Goal: Transaction & Acquisition: Book appointment/travel/reservation

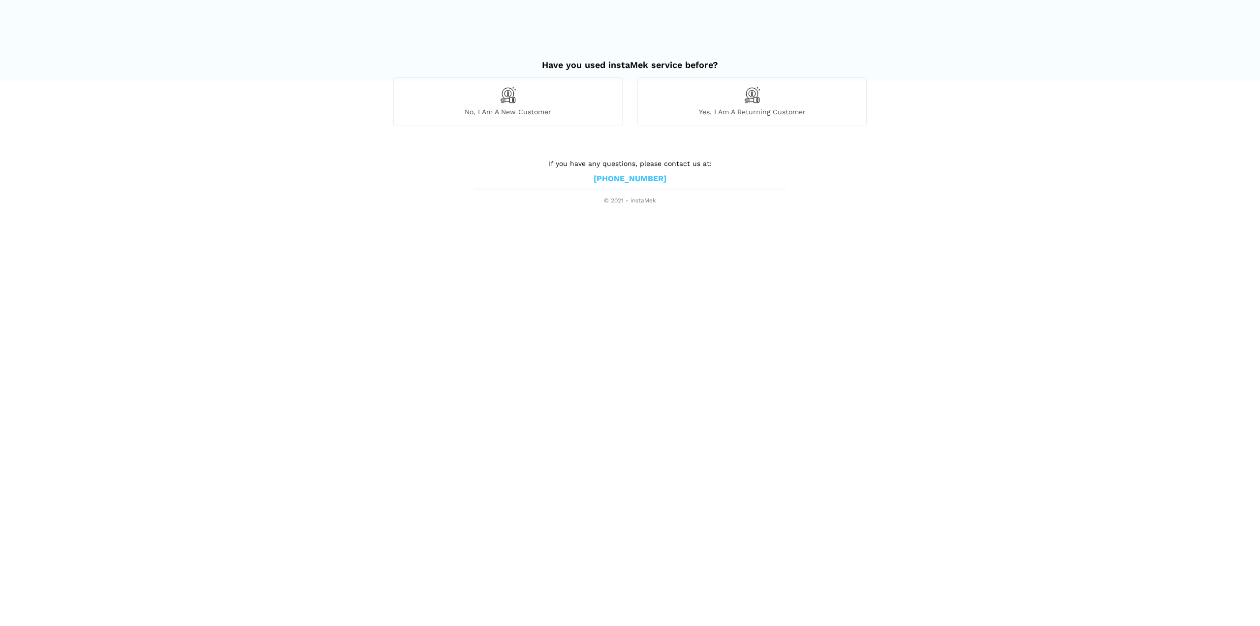
click at [531, 106] on div "No, I am a new customer" at bounding box center [507, 101] width 229 height 48
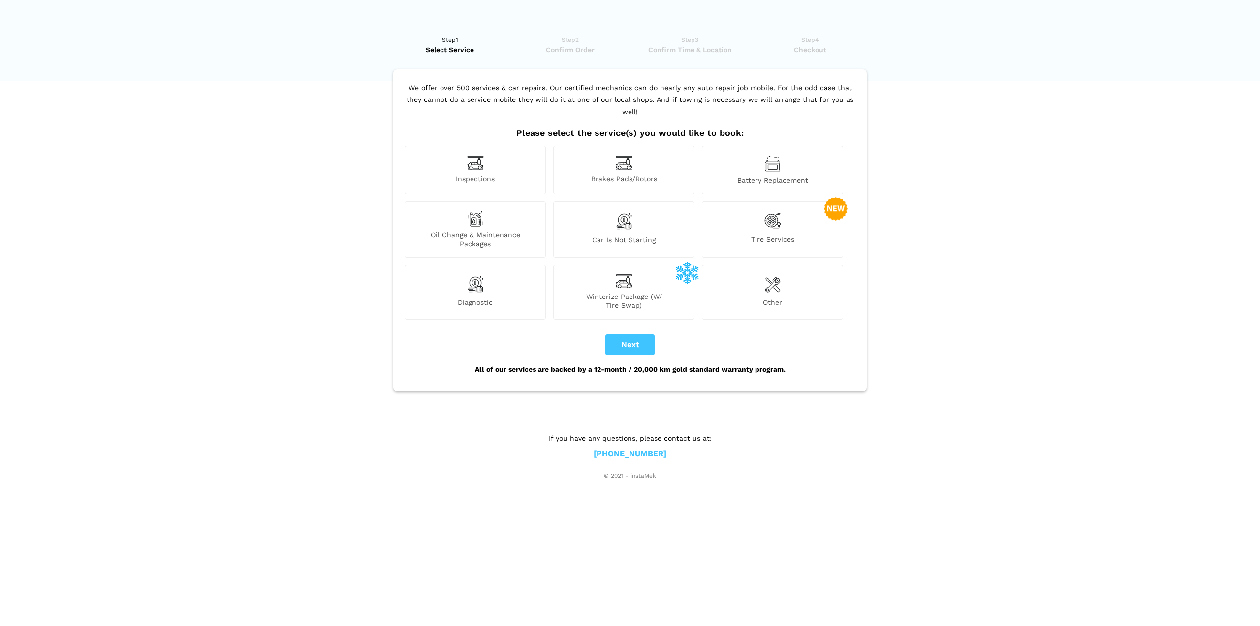
click at [492, 213] on div "Oil Change & Maintenance Packages" at bounding box center [475, 229] width 141 height 56
click at [649, 339] on button "Next" at bounding box center [630, 344] width 49 height 21
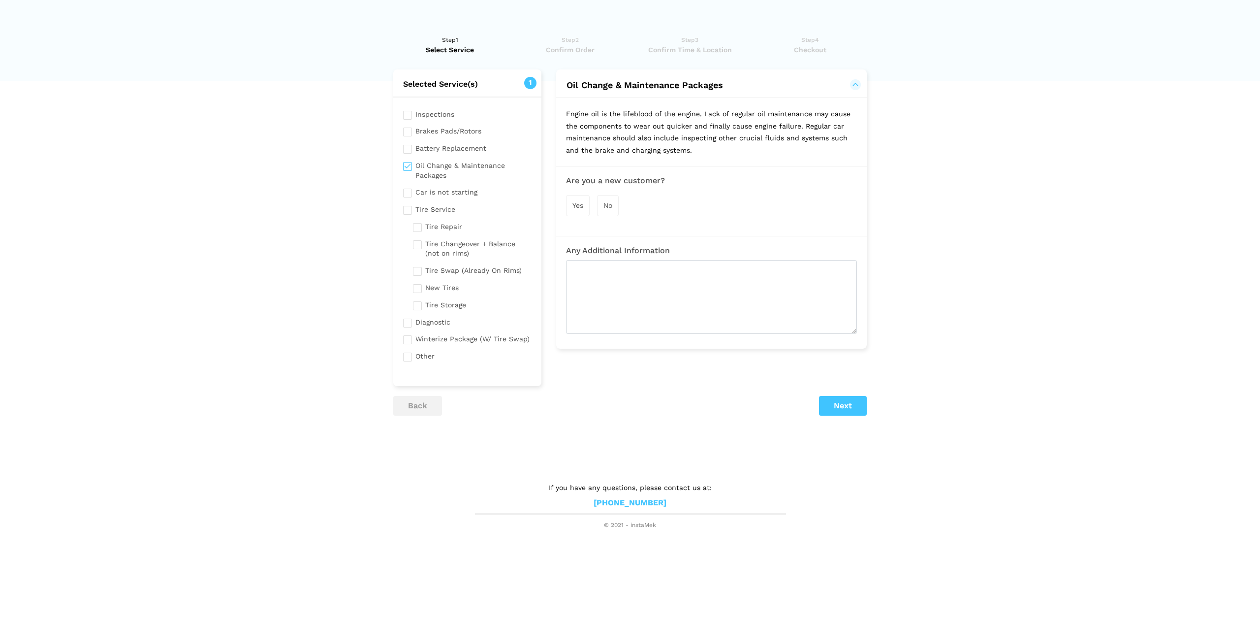
click at [575, 208] on span "Yes" at bounding box center [578, 205] width 11 height 8
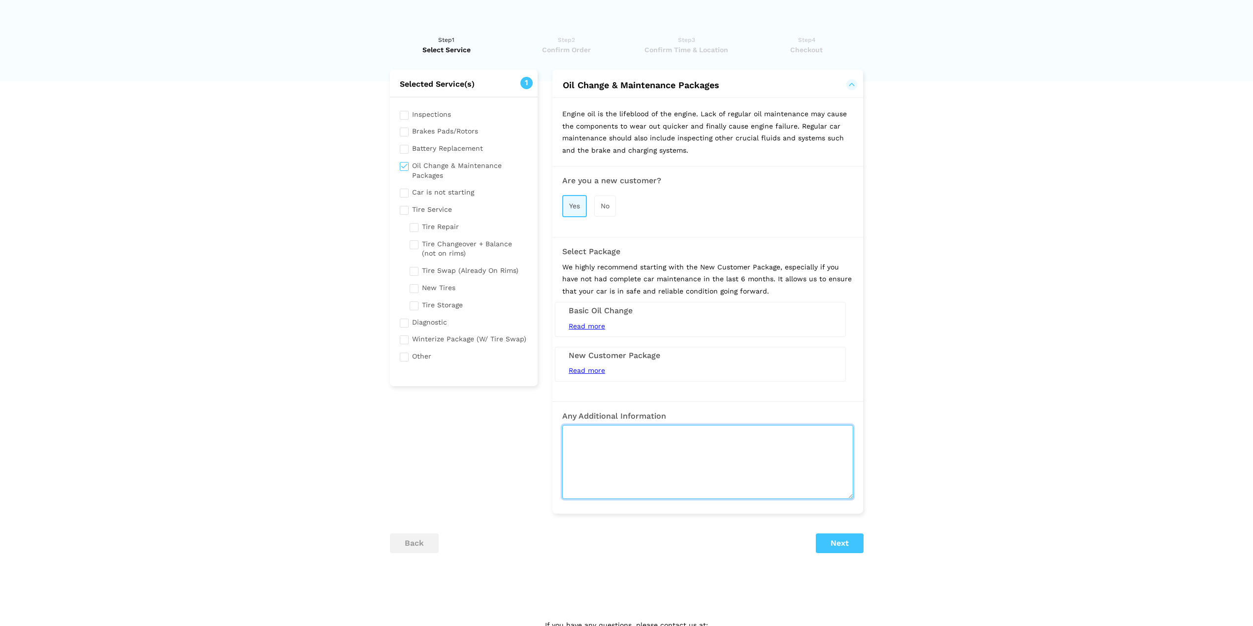
click at [613, 450] on textarea at bounding box center [707, 462] width 291 height 74
click at [416, 169] on input "checkbox" at bounding box center [464, 170] width 128 height 22
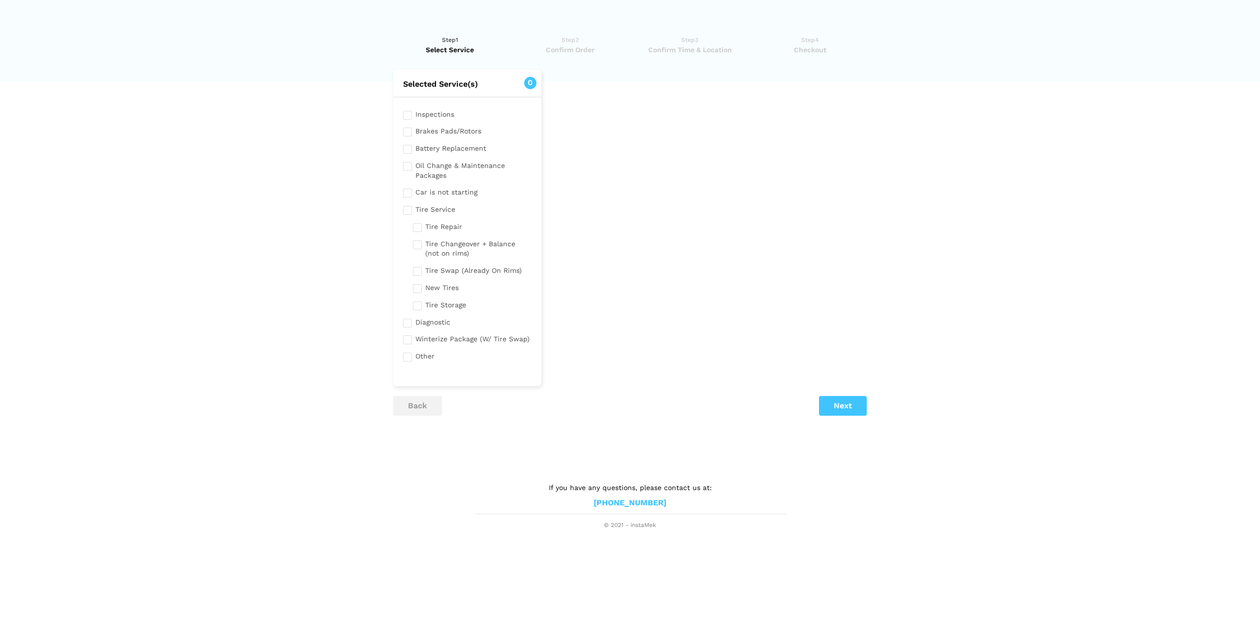
click at [853, 427] on div "Selected Service(s) 0 Inspections Brakes Pads/Rotors Tire Service" at bounding box center [630, 254] width 488 height 371
click at [443, 172] on input "checkbox" at bounding box center [467, 170] width 128 height 22
checkbox input "true"
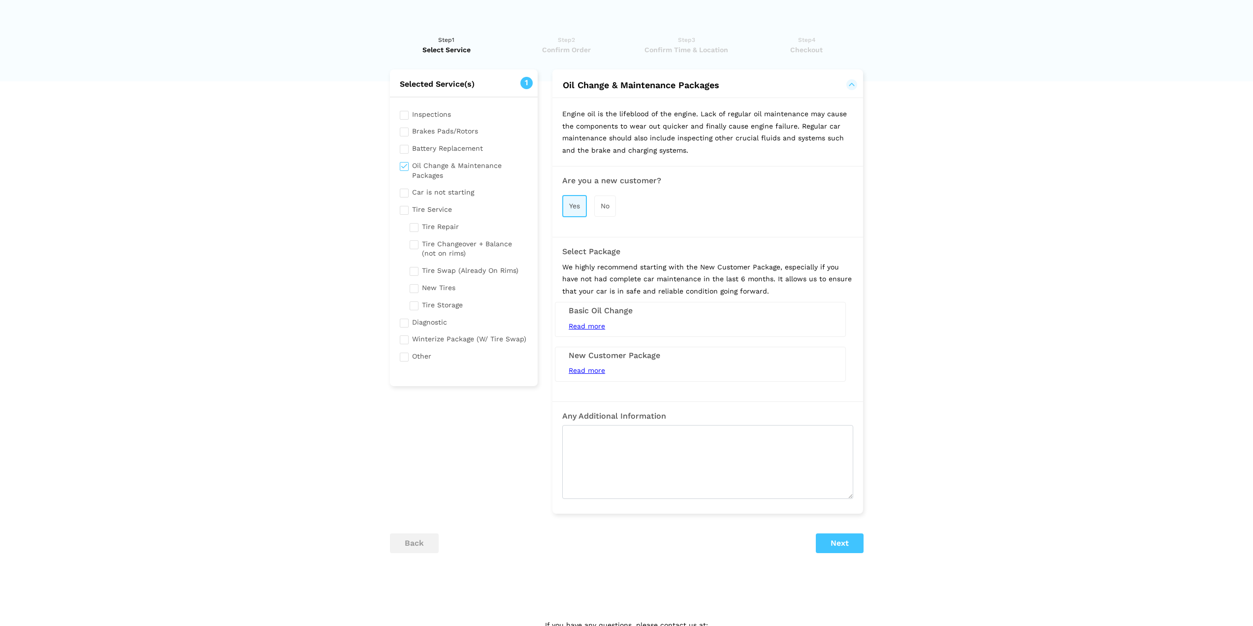
click at [594, 329] on span "Read more" at bounding box center [587, 326] width 36 height 8
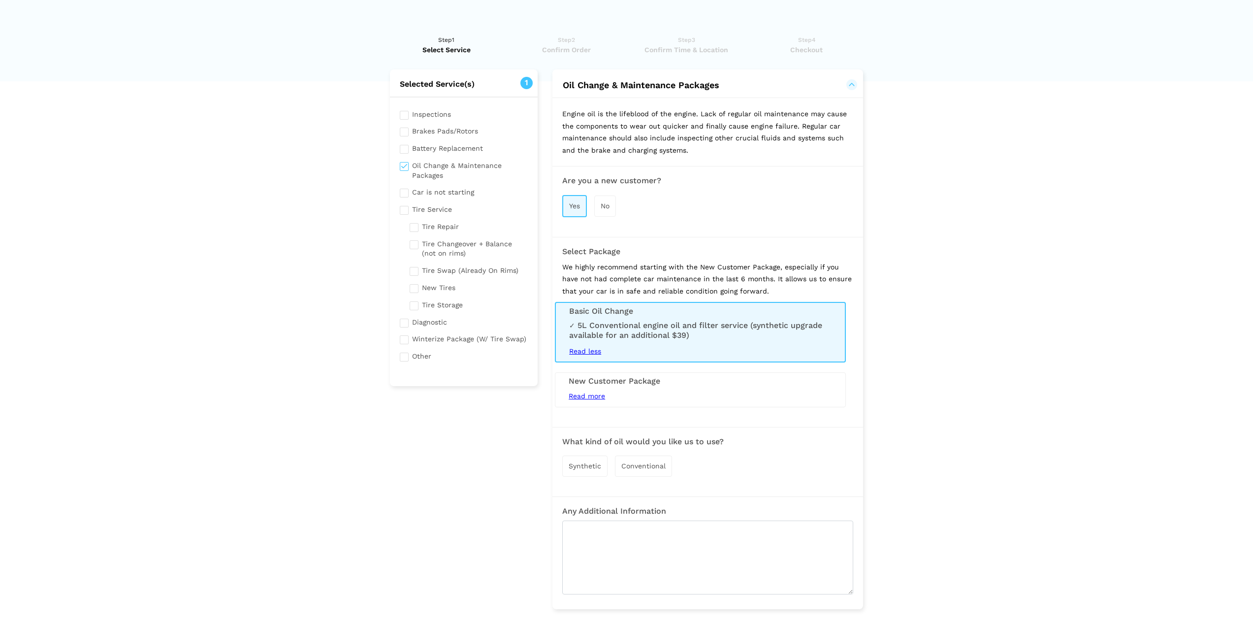
click at [594, 391] on div "Read more 5L Conventional Oil Change (Synthetic Extra) Tire Rotation / Swap Bra…" at bounding box center [700, 396] width 278 height 12
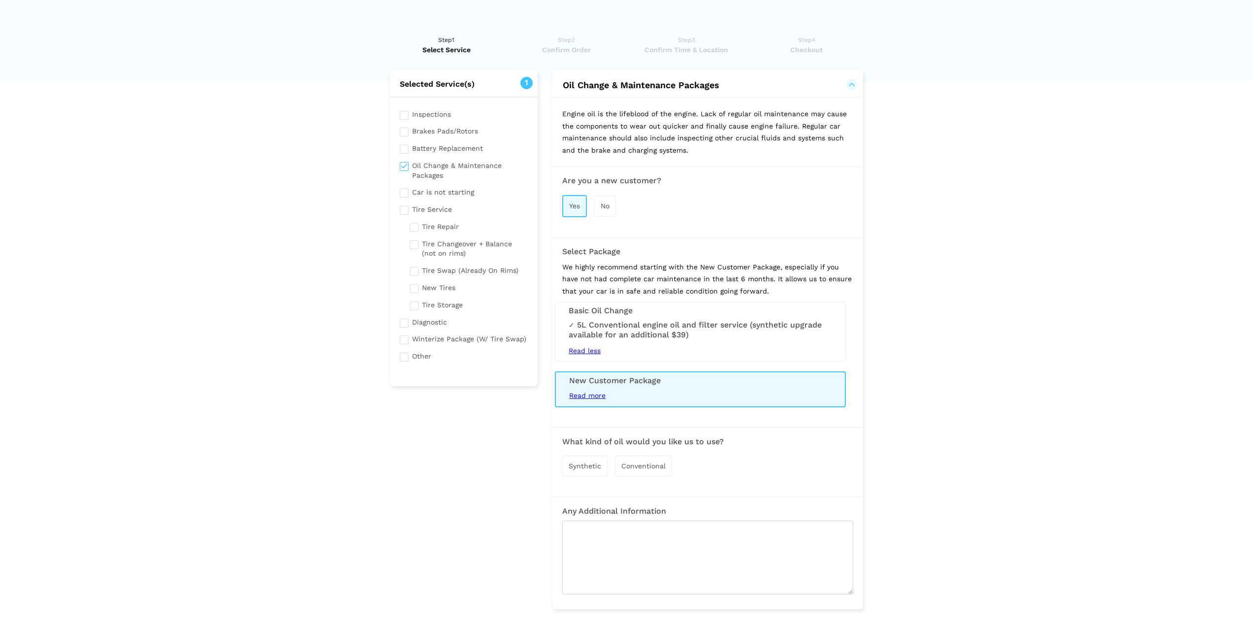
click at [594, 394] on span "Read more" at bounding box center [587, 395] width 36 height 8
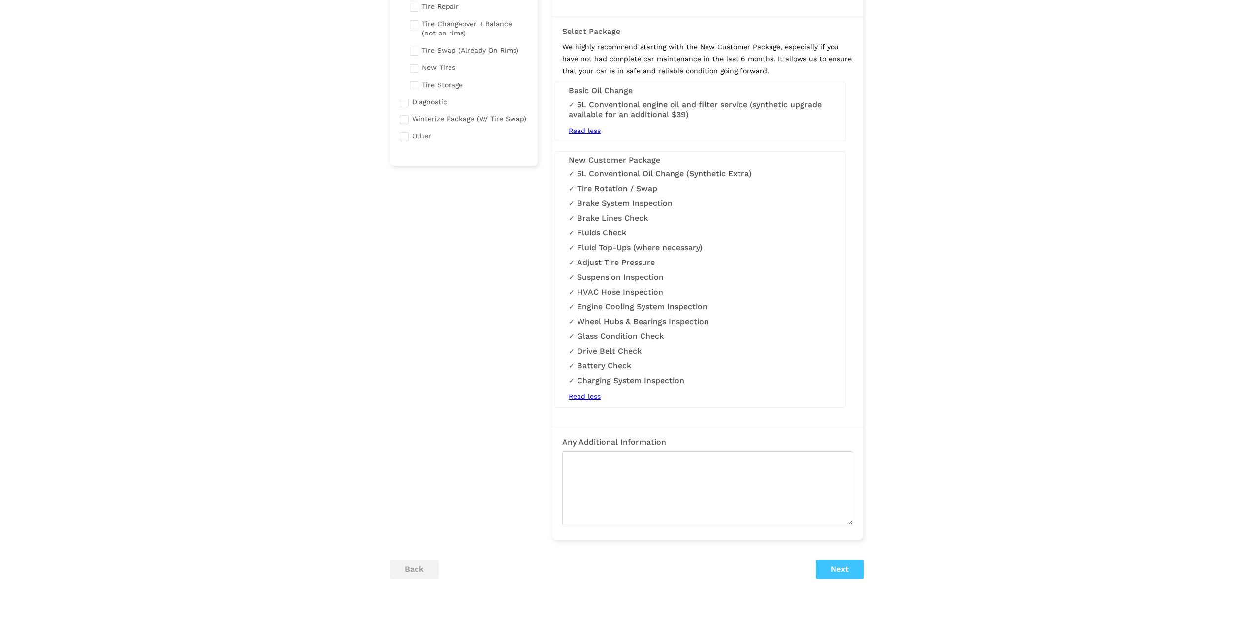
scroll to position [246, 0]
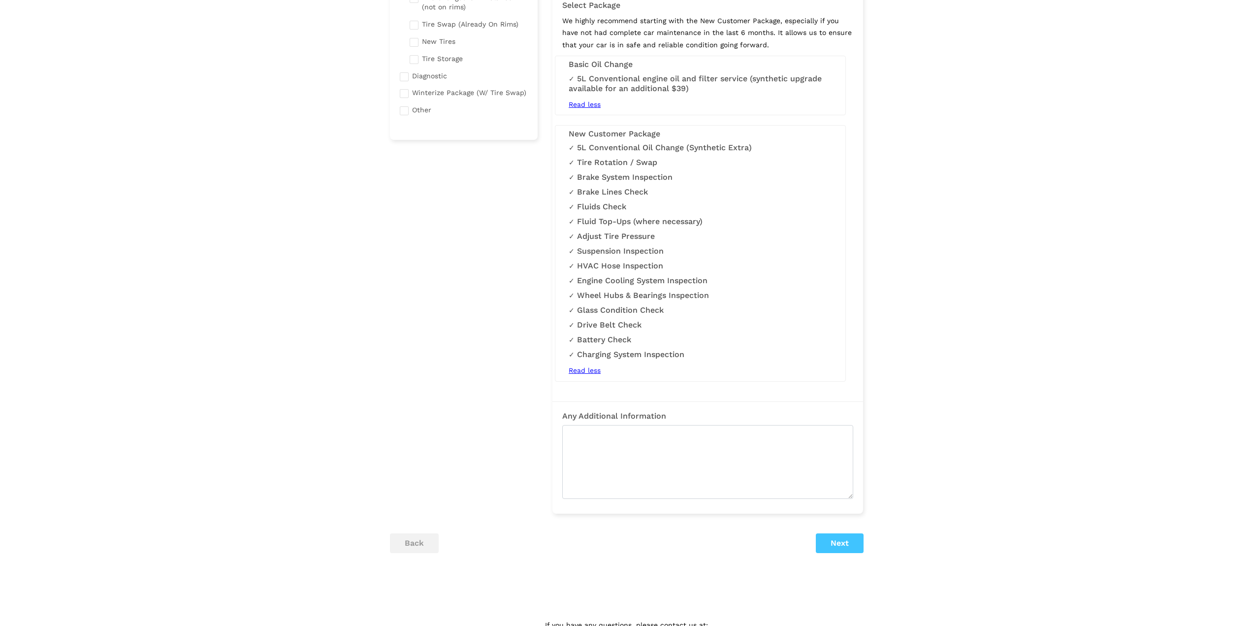
click at [809, 539] on ul "back Next" at bounding box center [627, 543] width 474 height 20
click at [827, 541] on button "Next" at bounding box center [840, 543] width 48 height 20
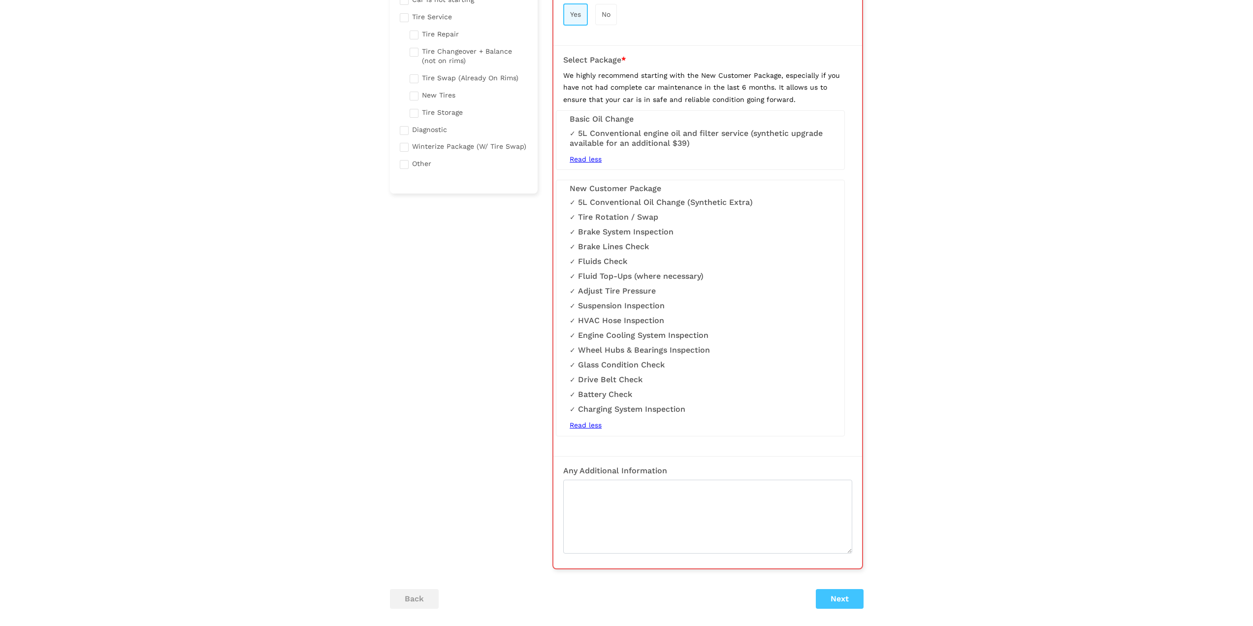
scroll to position [93, 0]
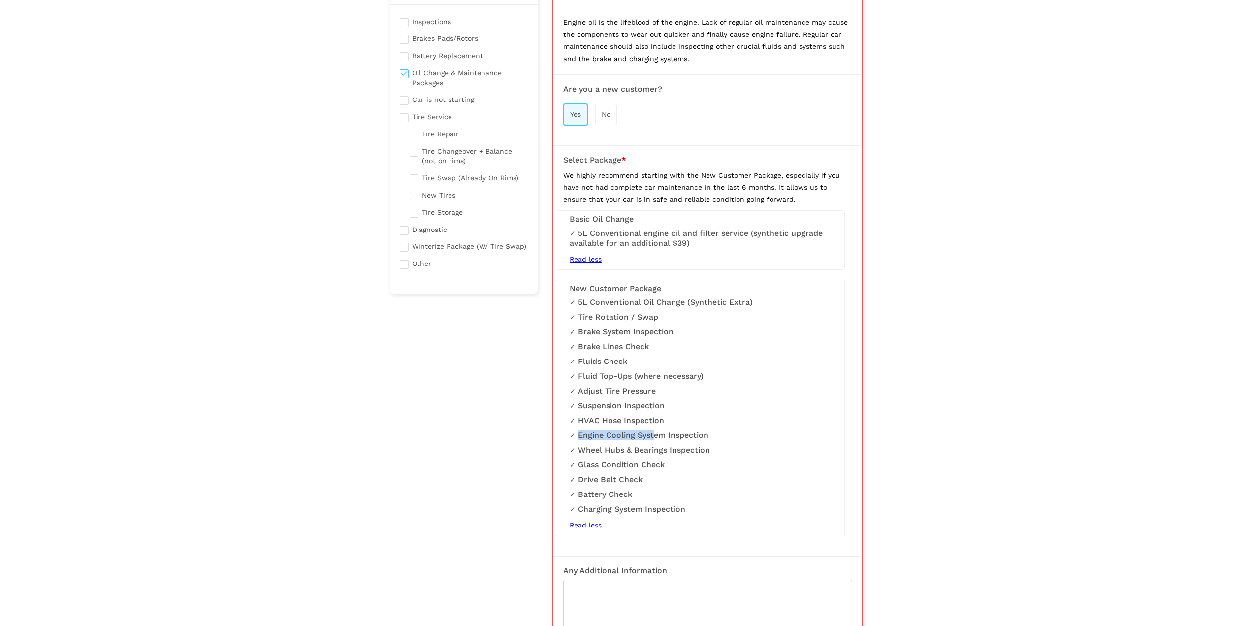
click at [654, 430] on li "Engine Cooling System Inspection" at bounding box center [700, 435] width 261 height 10
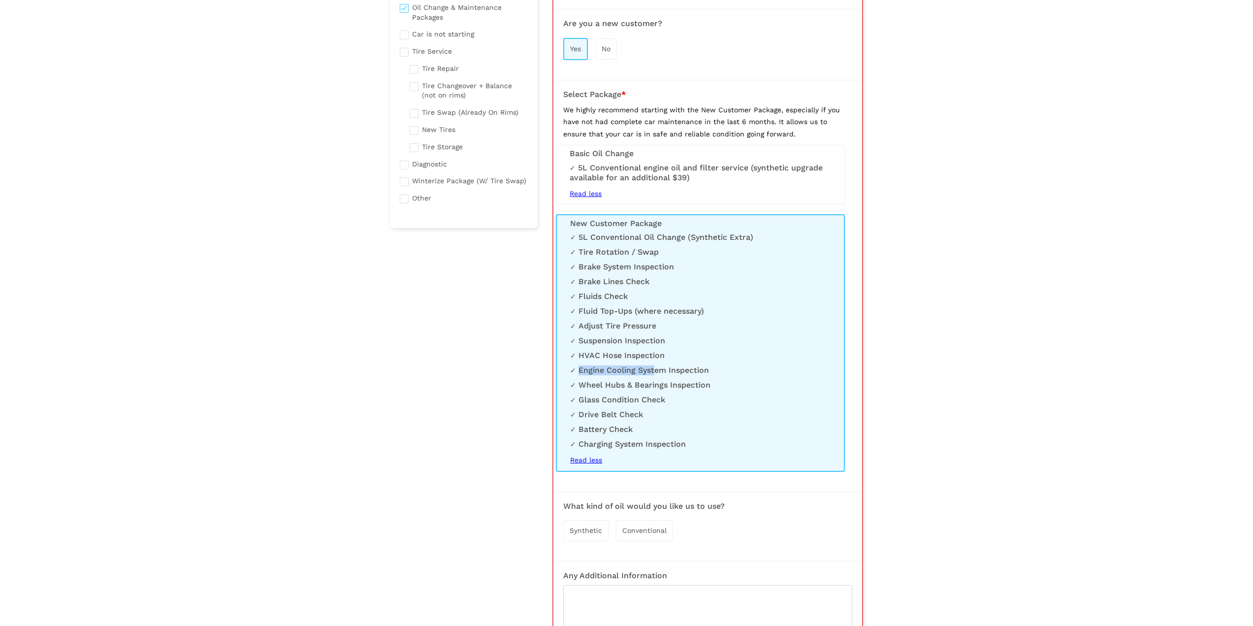
scroll to position [339, 0]
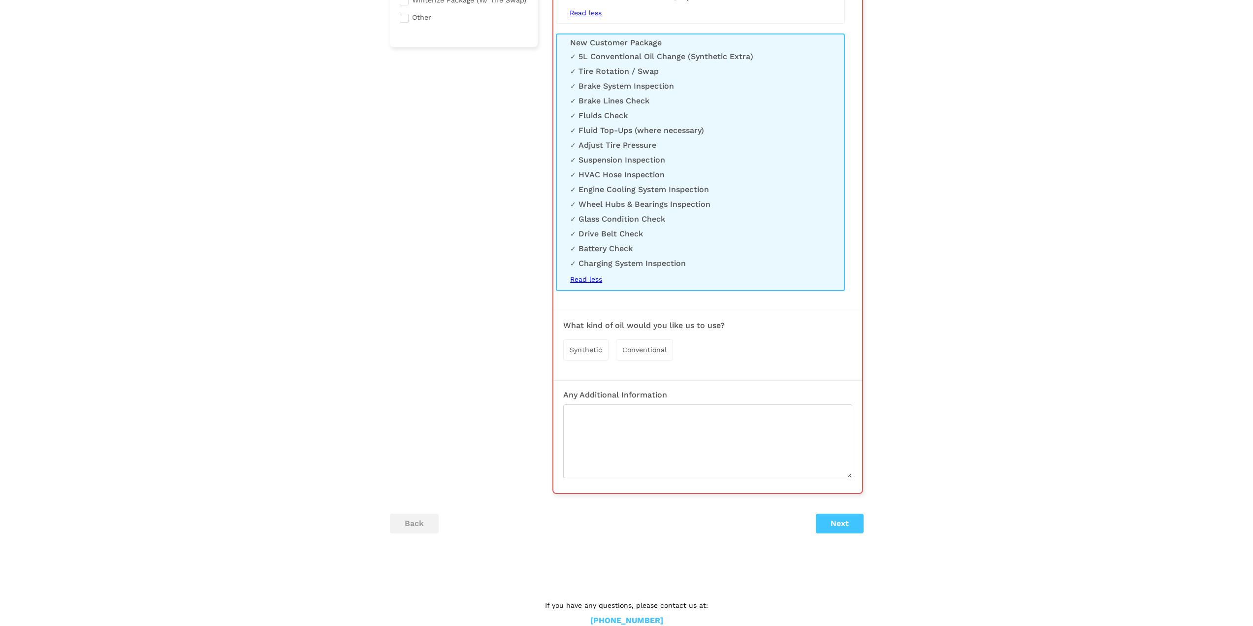
click at [600, 354] on div "Synthetic" at bounding box center [585, 349] width 45 height 21
click at [693, 471] on textarea at bounding box center [707, 442] width 289 height 74
click at [598, 246] on li "Battery Check" at bounding box center [700, 249] width 260 height 10
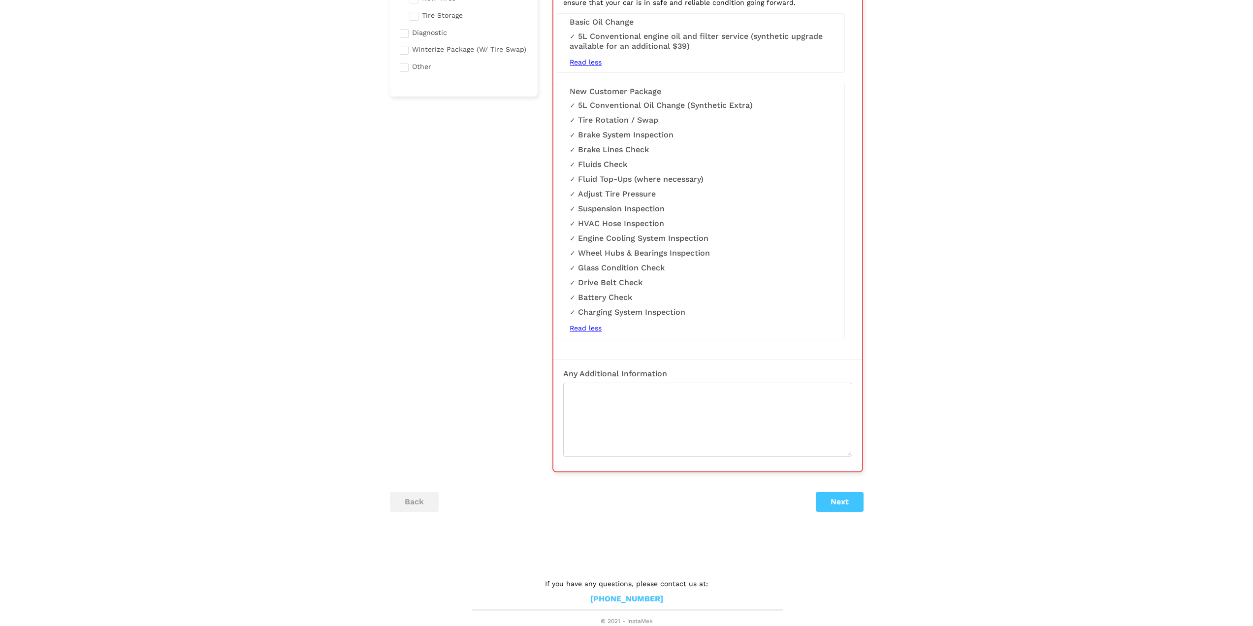
click at [571, 291] on ul "5L Conventional Oil Change (Synthetic Extra) Tire Rotation / Swap Brake System …" at bounding box center [700, 211] width 261 height 222
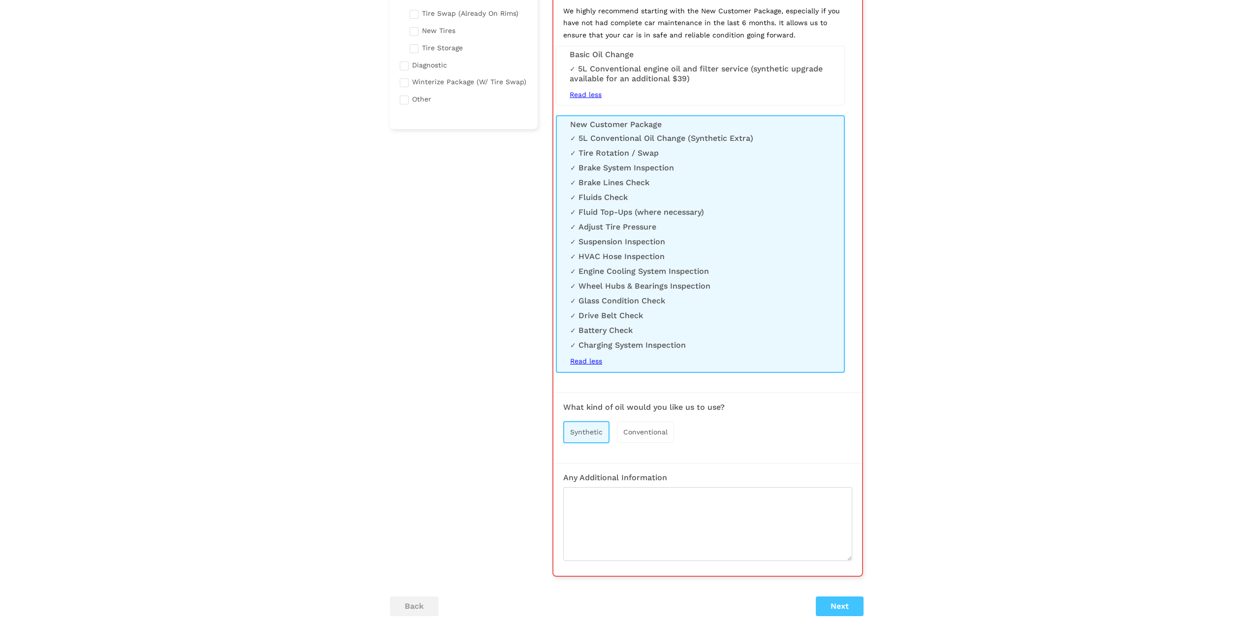
scroll to position [115, 0]
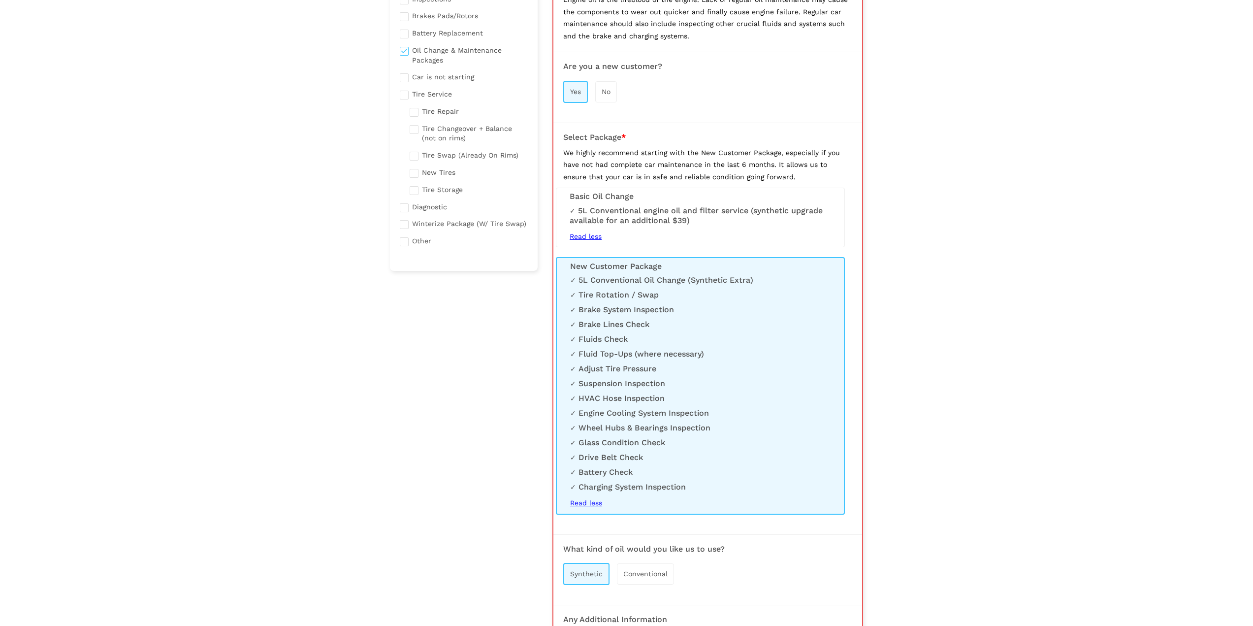
click at [621, 201] on div "Basic Oil Change Read more 5L Conventional engine oil and filter service (synth…" at bounding box center [700, 218] width 289 height 60
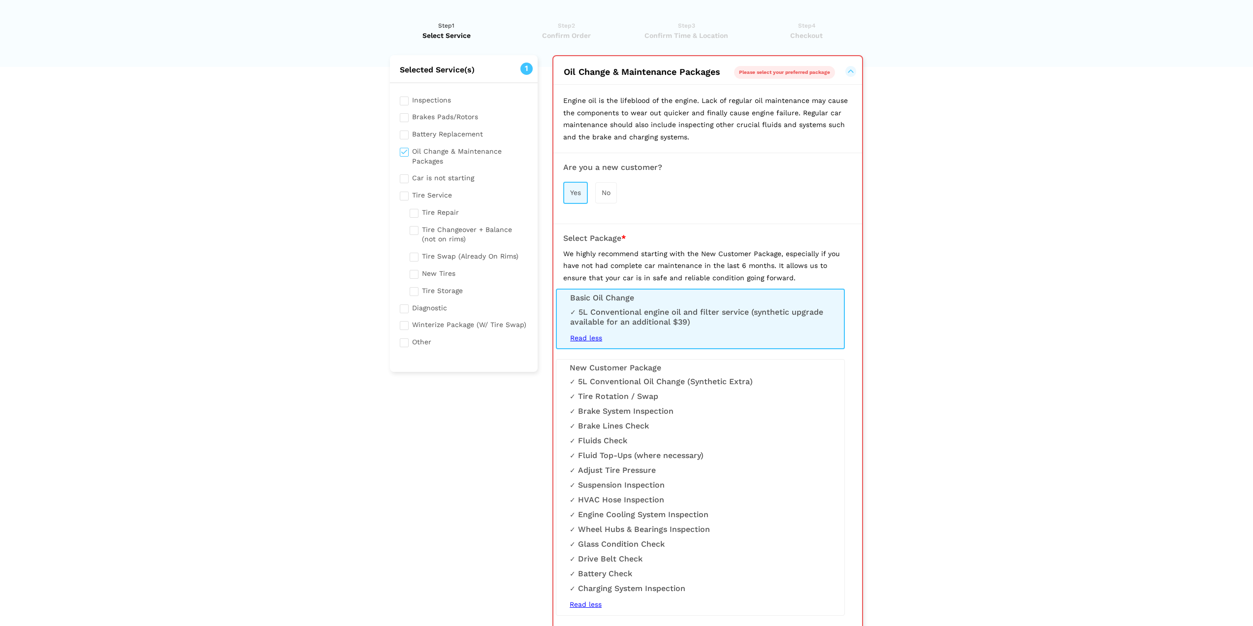
scroll to position [0, 0]
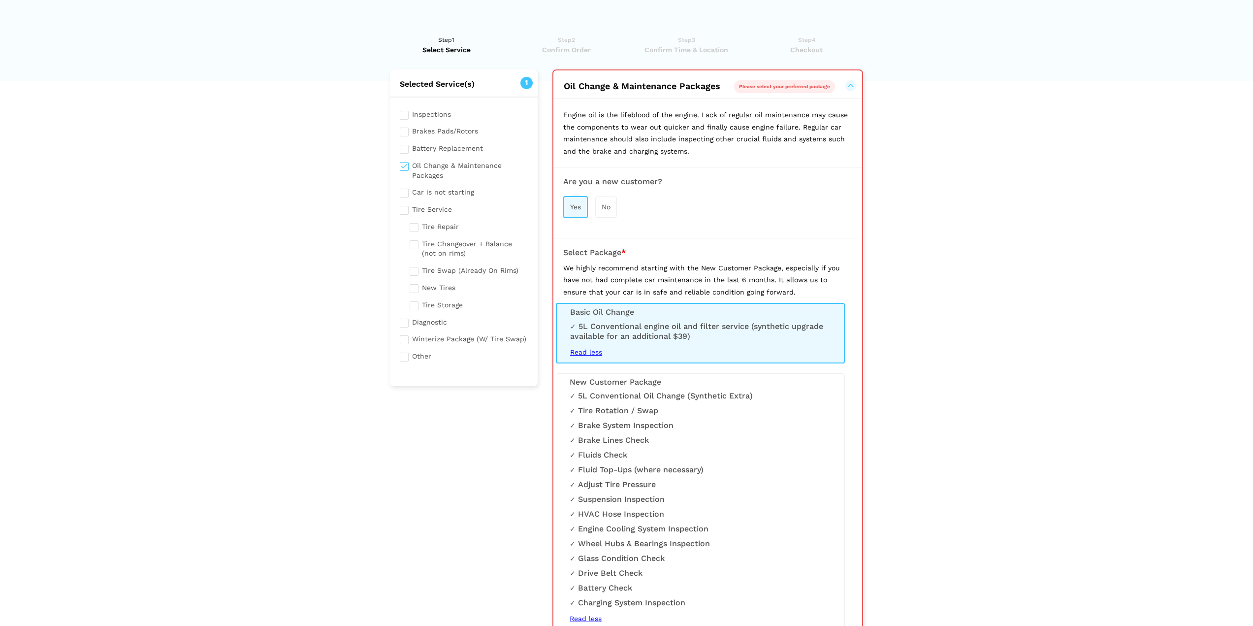
click at [837, 89] on h2 "Oil Change & Maintenance Packages Please select your preferred package" at bounding box center [707, 84] width 309 height 29
click at [721, 85] on button "Oil Change & Maintenance Packages Please select your preferred package" at bounding box center [642, 86] width 158 height 12
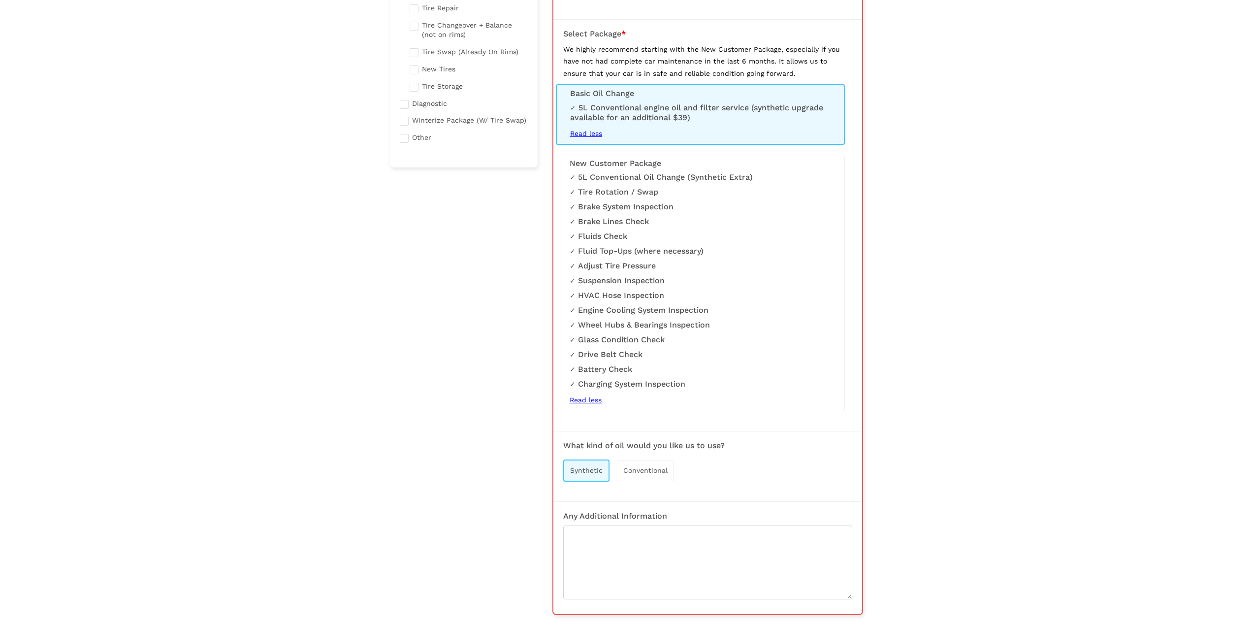
scroll to position [246, 0]
